Goal: Task Accomplishment & Management: Use online tool/utility

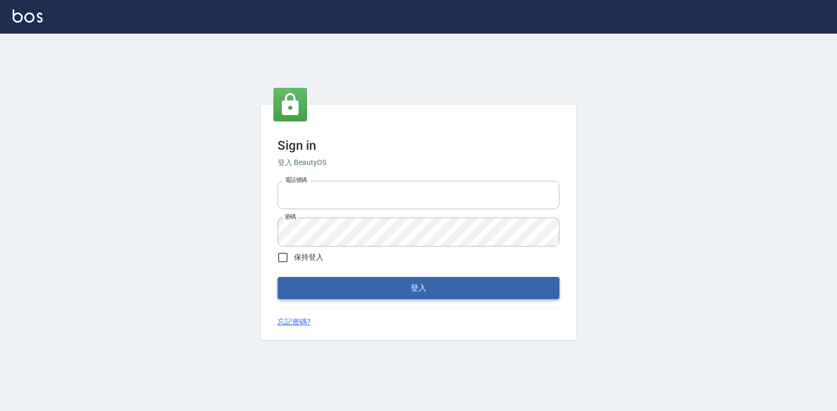
type input "047265856"
click at [375, 290] on button "登入" at bounding box center [418, 288] width 282 height 22
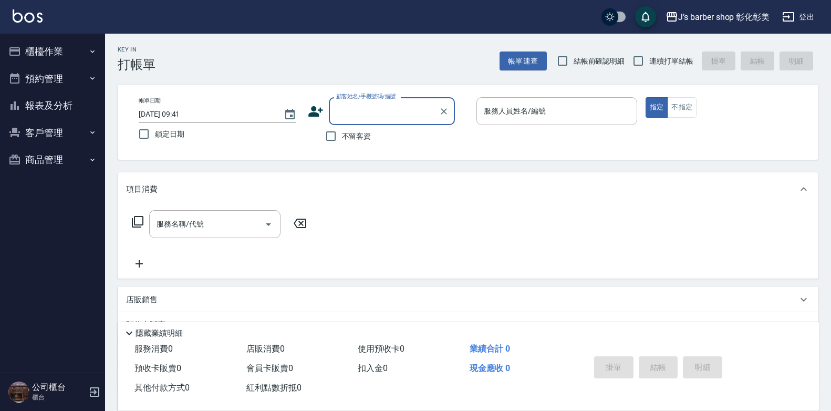
click at [66, 44] on button "櫃檯作業" at bounding box center [52, 51] width 97 height 27
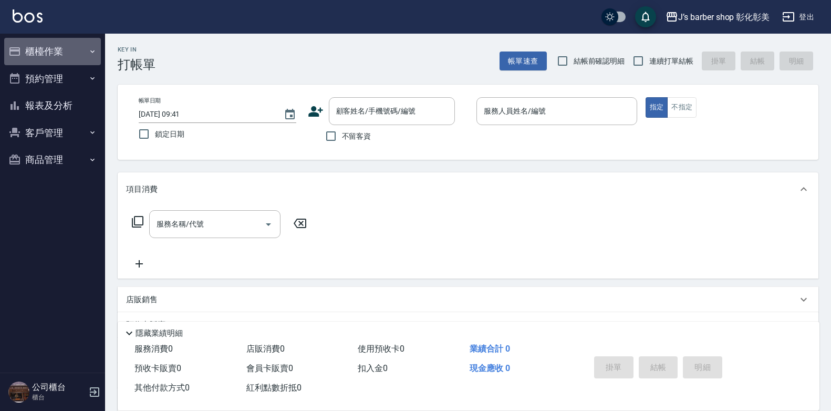
click at [76, 44] on button "櫃檯作業" at bounding box center [52, 51] width 97 height 27
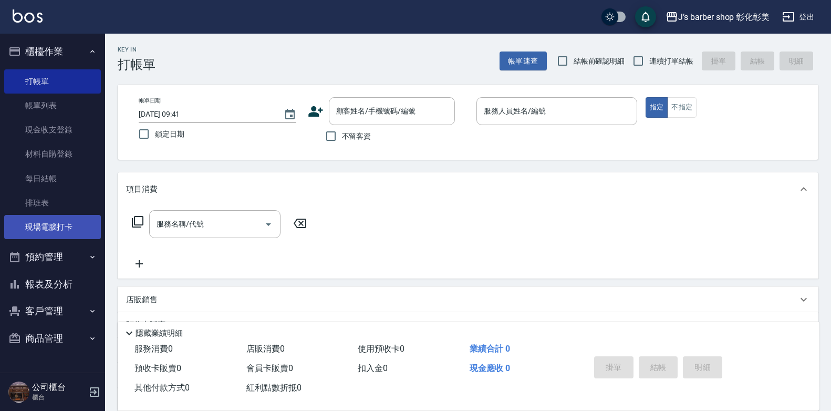
click at [61, 222] on link "現場電腦打卡" at bounding box center [52, 227] width 97 height 24
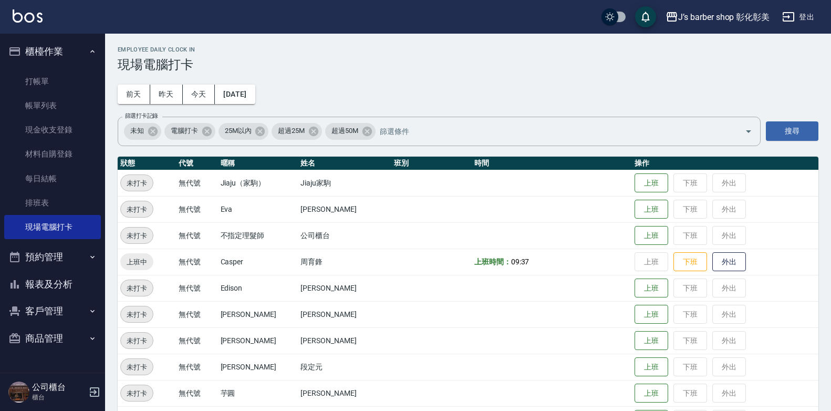
click at [68, 260] on button "預約管理" at bounding box center [52, 256] width 97 height 27
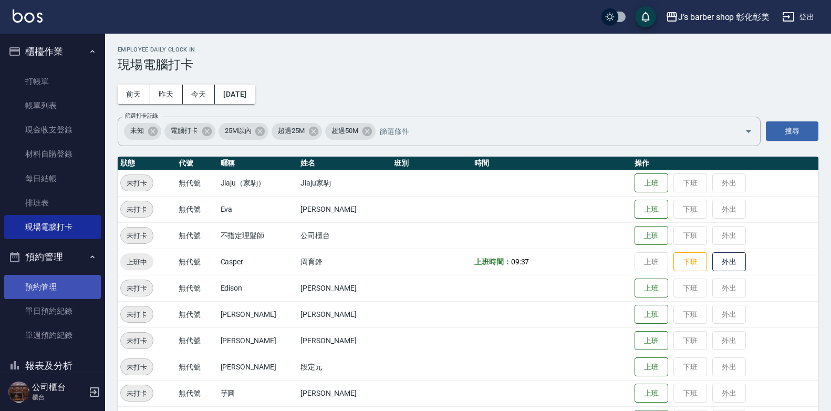
click at [66, 282] on link "預約管理" at bounding box center [52, 287] width 97 height 24
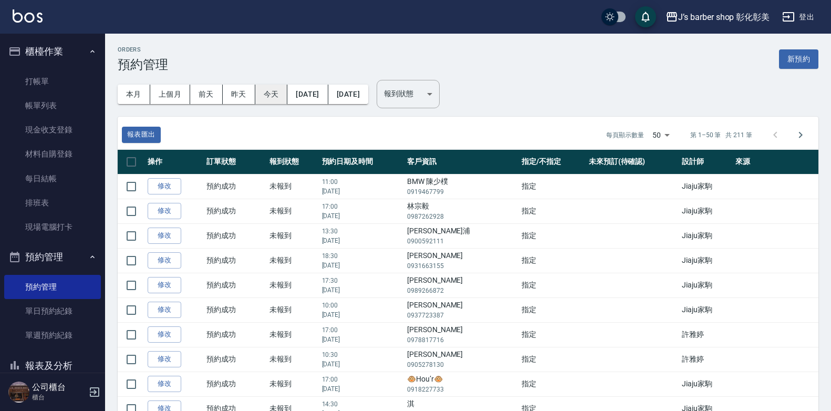
click at [278, 89] on button "今天" at bounding box center [271, 94] width 33 height 19
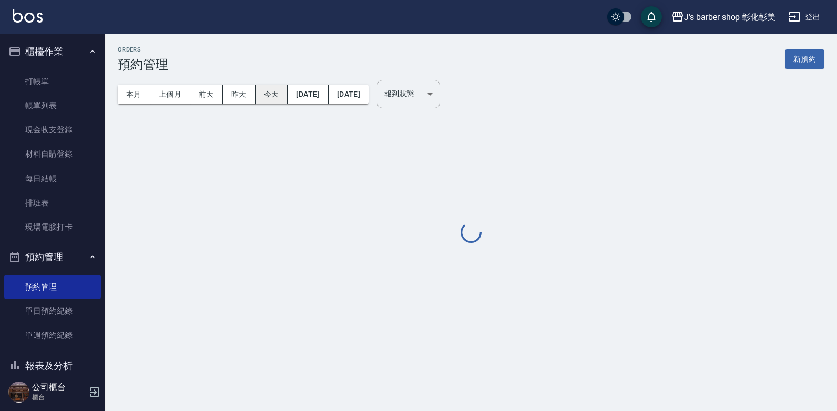
click at [278, 89] on button "今天" at bounding box center [271, 94] width 33 height 19
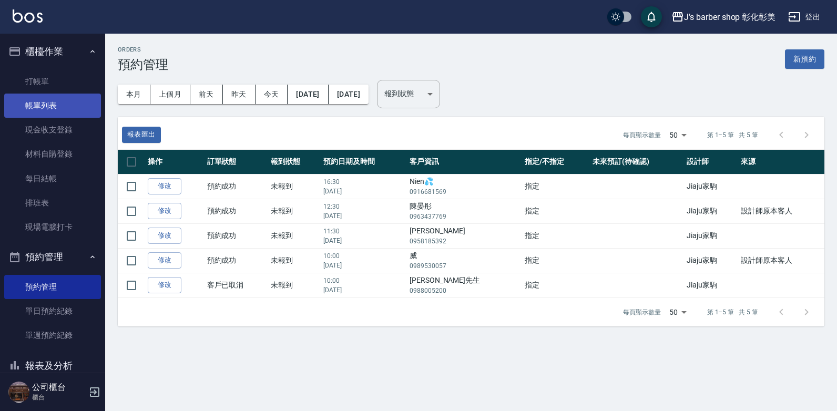
click at [47, 110] on link "帳單列表" at bounding box center [52, 106] width 97 height 24
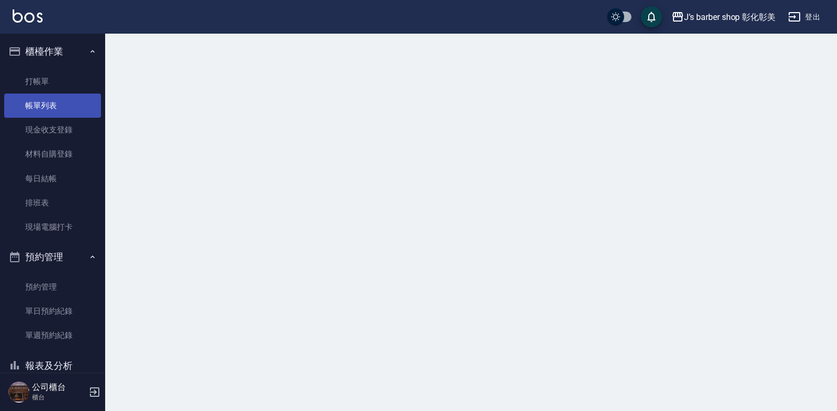
click at [47, 110] on link "帳單列表" at bounding box center [52, 106] width 97 height 24
